Goal: Task Accomplishment & Management: Use online tool/utility

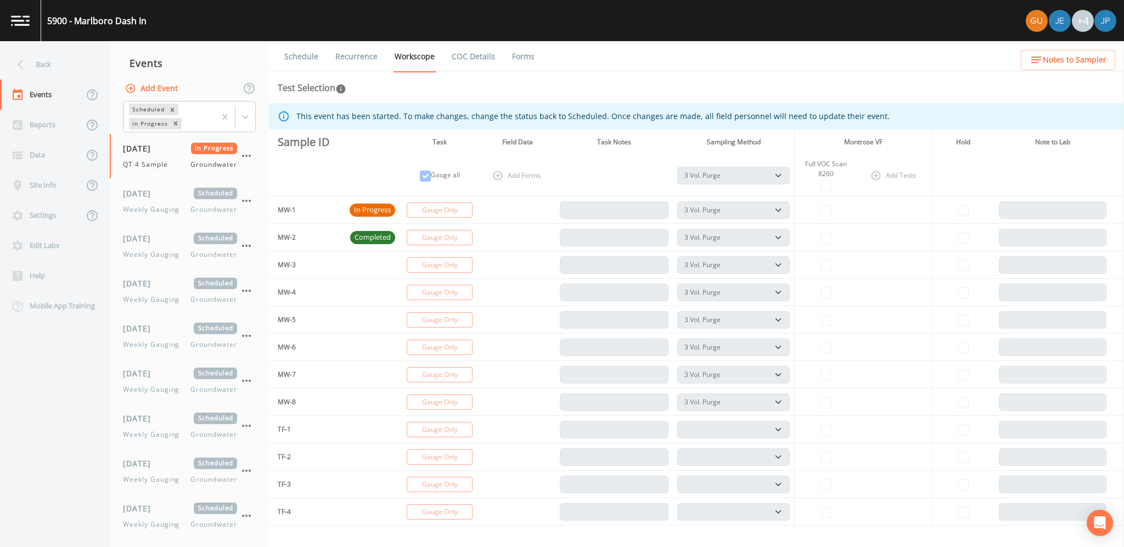
select select "0b1af911-289b-4d7b-9fdf-156f6d27a2cf"
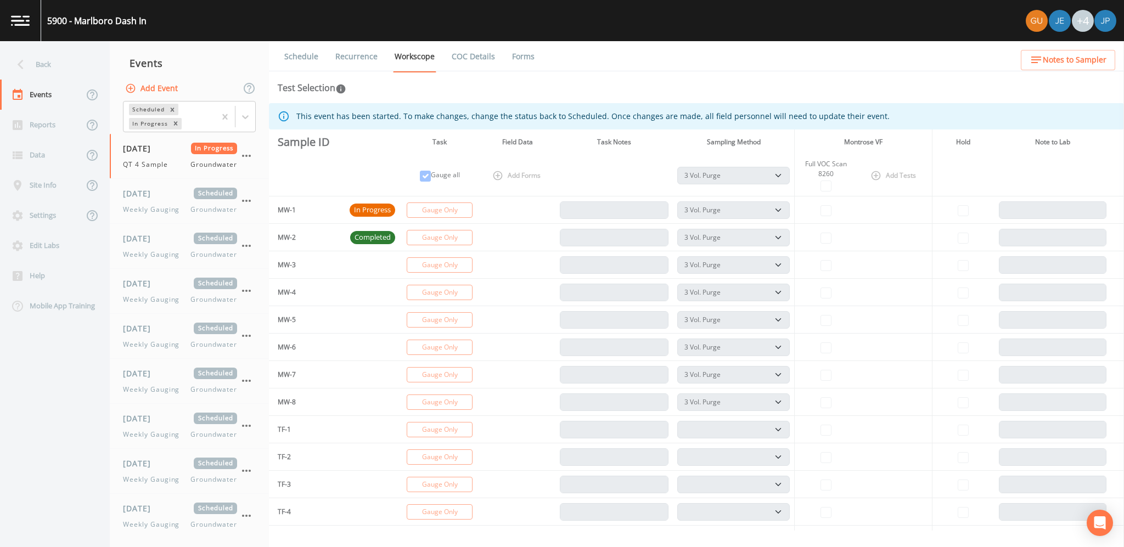
select select "0b1af911-289b-4d7b-9fdf-156f6d27a2cf"
click at [27, 61] on icon at bounding box center [20, 64] width 19 height 19
